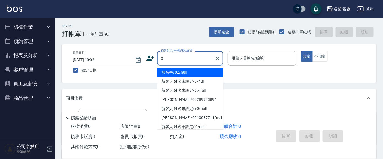
type input "0"
type input "無名字/02/null"
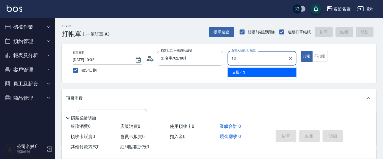
type input "13"
type button "true"
type input "支援-13"
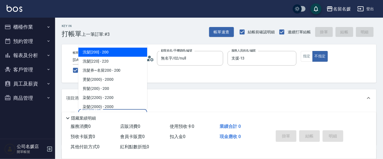
scroll to position [25, 0]
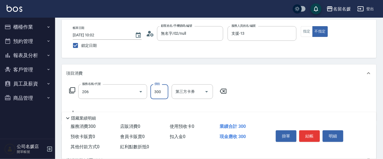
type input "洗髮[300](206)"
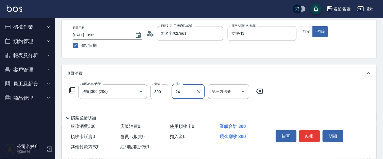
type input "[PERSON_NAME]-24"
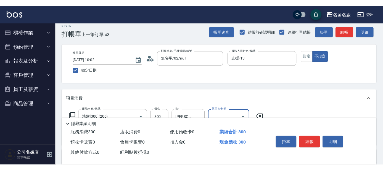
scroll to position [0, 0]
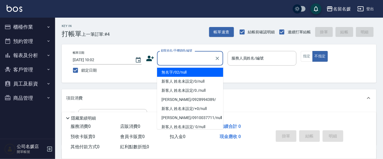
type input "無名字/02/null"
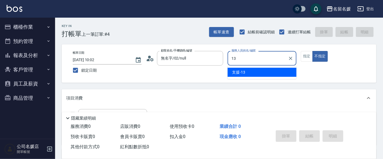
type input "支援-13"
type button "false"
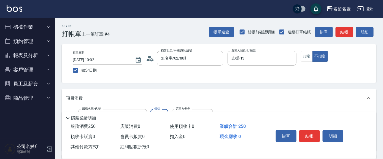
type input "洗髮券-(卡)250(212)"
type input "[PERSON_NAME]-25"
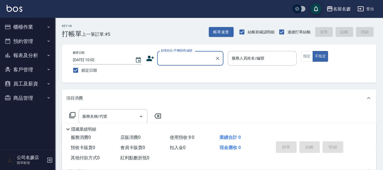
click at [185, 59] on input "顧客姓名/手機號碼/編號" at bounding box center [185, 59] width 53 height 10
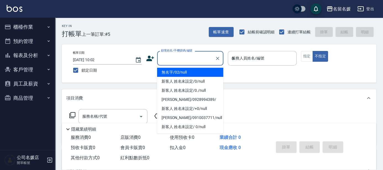
type input "04"
type input "無名字/02/null"
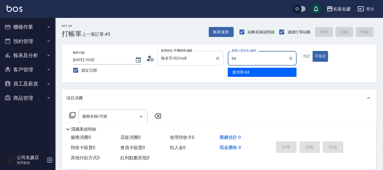
type input "[PERSON_NAME]-04"
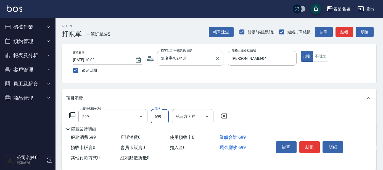
type input "滾珠洗髮699(299)"
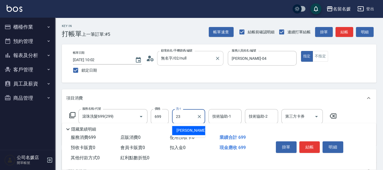
type input "[PERSON_NAME]-23"
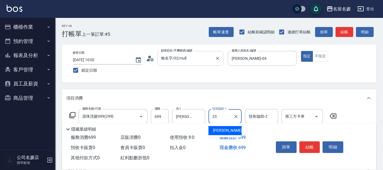
type input "[PERSON_NAME]-23"
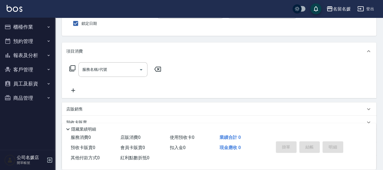
drag, startPoint x: 34, startPoint y: 141, endPoint x: 168, endPoint y: 112, distance: 136.3
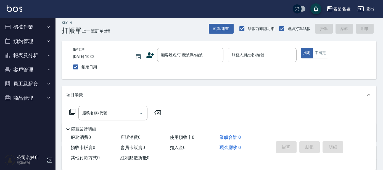
scroll to position [25, 0]
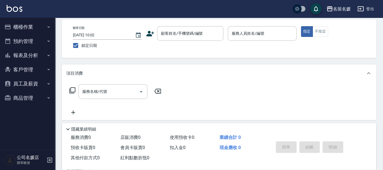
drag, startPoint x: 37, startPoint y: 126, endPoint x: 31, endPoint y: 122, distance: 7.2
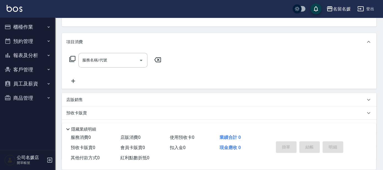
drag, startPoint x: 65, startPoint y: 133, endPoint x: 71, endPoint y: 136, distance: 6.6
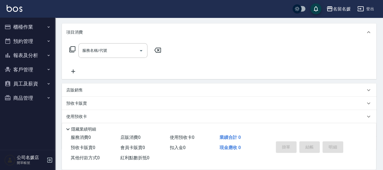
scroll to position [98, 0]
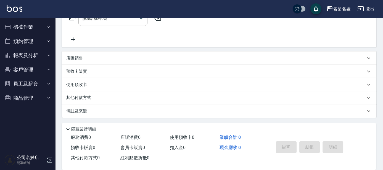
drag, startPoint x: 75, startPoint y: 141, endPoint x: 78, endPoint y: 145, distance: 4.5
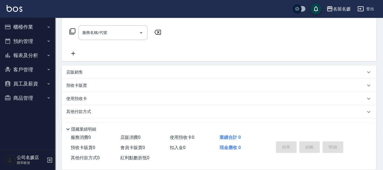
scroll to position [0, 0]
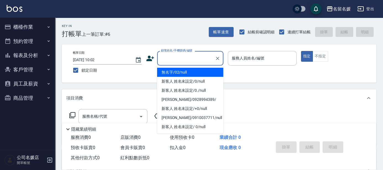
click at [182, 59] on input "顧客姓名/手機號碼/編號" at bounding box center [185, 59] width 53 height 10
click at [186, 73] on li "無名字/02/null" at bounding box center [190, 72] width 66 height 9
type input "無名字/02/null"
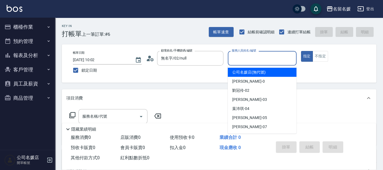
click at [250, 59] on input "服務人員姓名/編號" at bounding box center [262, 59] width 64 height 10
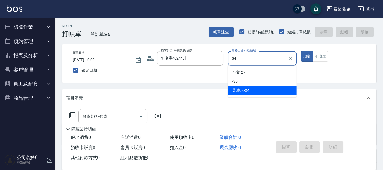
type input "[PERSON_NAME]-04"
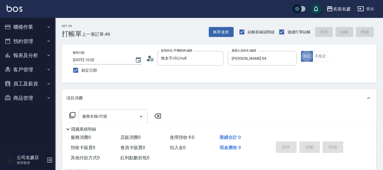
click at [109, 116] on input "服務名稱/代號" at bounding box center [109, 117] width 56 height 10
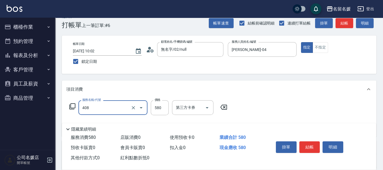
scroll to position [25, 0]
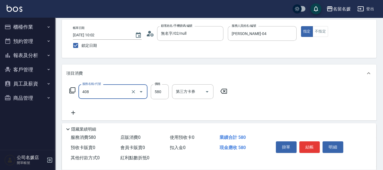
type input "剪髮(580)(408)"
click at [76, 113] on icon at bounding box center [73, 112] width 14 height 7
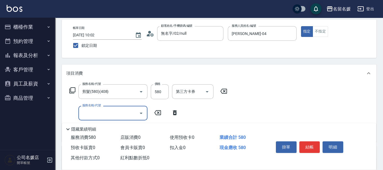
click at [99, 112] on input "服務名稱/代號" at bounding box center [109, 113] width 56 height 10
click at [196, 117] on input "洗-1" at bounding box center [188, 113] width 28 height 10
type input "洗券-(卡)180(210)"
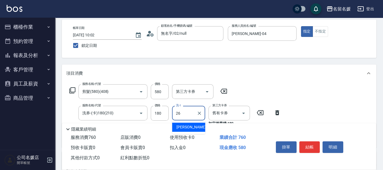
type input "[PERSON_NAME]-26"
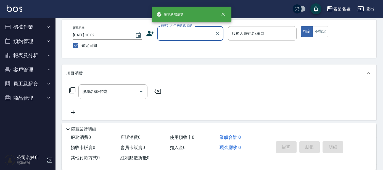
click at [32, 26] on button "櫃檯作業" at bounding box center [27, 27] width 51 height 14
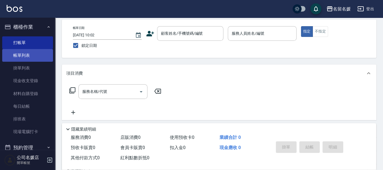
click at [37, 57] on link "帳單列表" at bounding box center [27, 55] width 51 height 13
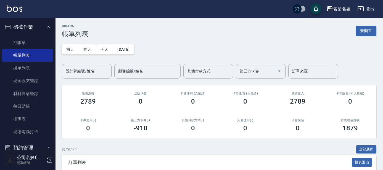
scroll to position [75, 0]
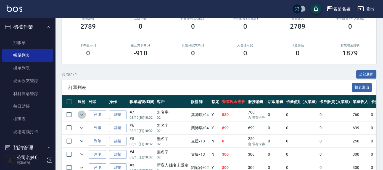
click at [82, 114] on icon "expand row" at bounding box center [81, 115] width 3 height 2
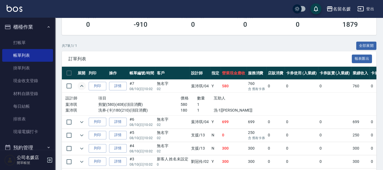
scroll to position [125, 0]
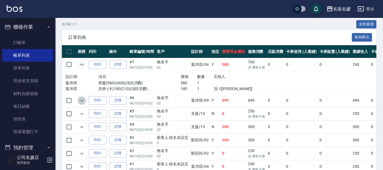
click at [82, 101] on icon "expand row" at bounding box center [81, 101] width 3 height 2
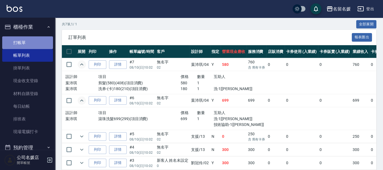
click at [29, 43] on link "打帳單" at bounding box center [27, 42] width 51 height 13
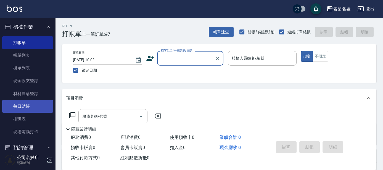
scroll to position [68, 0]
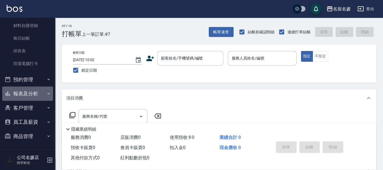
click at [42, 88] on button "報表及分析" at bounding box center [27, 94] width 51 height 14
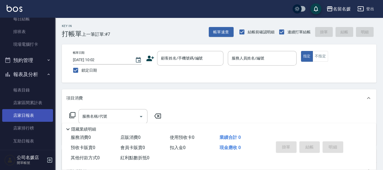
scroll to position [118, 0]
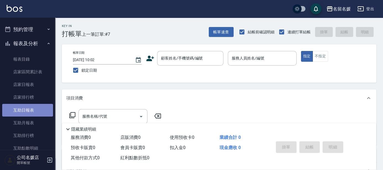
click at [39, 111] on link "互助日報表" at bounding box center [27, 110] width 51 height 13
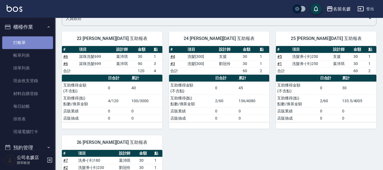
click at [31, 42] on link "打帳單" at bounding box center [27, 42] width 51 height 13
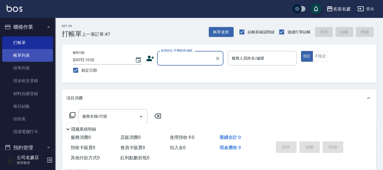
click at [36, 55] on link "帳單列表" at bounding box center [27, 55] width 51 height 13
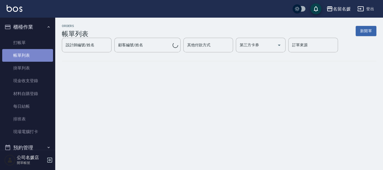
click at [36, 55] on link "帳單列表" at bounding box center [27, 55] width 51 height 13
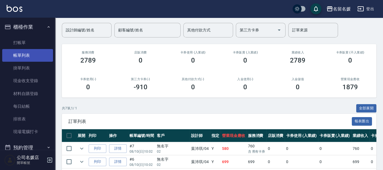
scroll to position [50, 0]
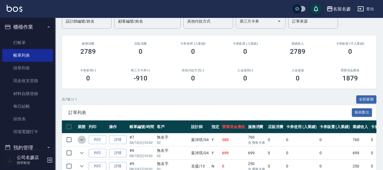
click at [79, 138] on icon "expand row" at bounding box center [81, 140] width 7 height 7
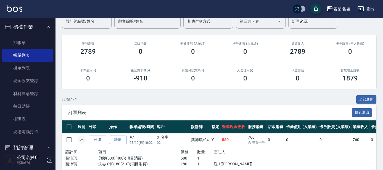
scroll to position [75, 0]
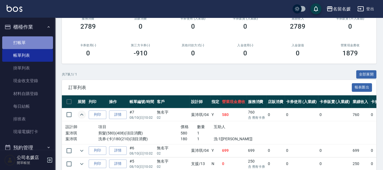
click at [30, 43] on link "打帳單" at bounding box center [27, 42] width 51 height 13
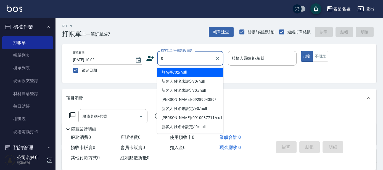
type input "0"
type input "04"
type button "true"
type input "無名字/02/null"
type input "[PERSON_NAME]-04"
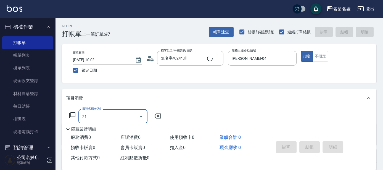
type input "212"
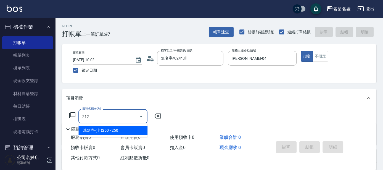
type input "新客人 姓名未設定/0/null"
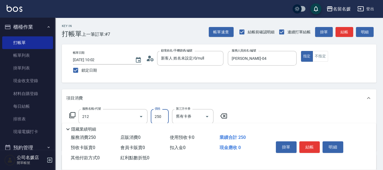
type input "洗髮券-(卡)250(212)"
type input "250"
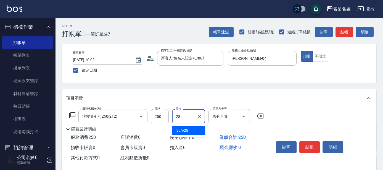
type input "yun-28"
